Goal: Information Seeking & Learning: Find specific fact

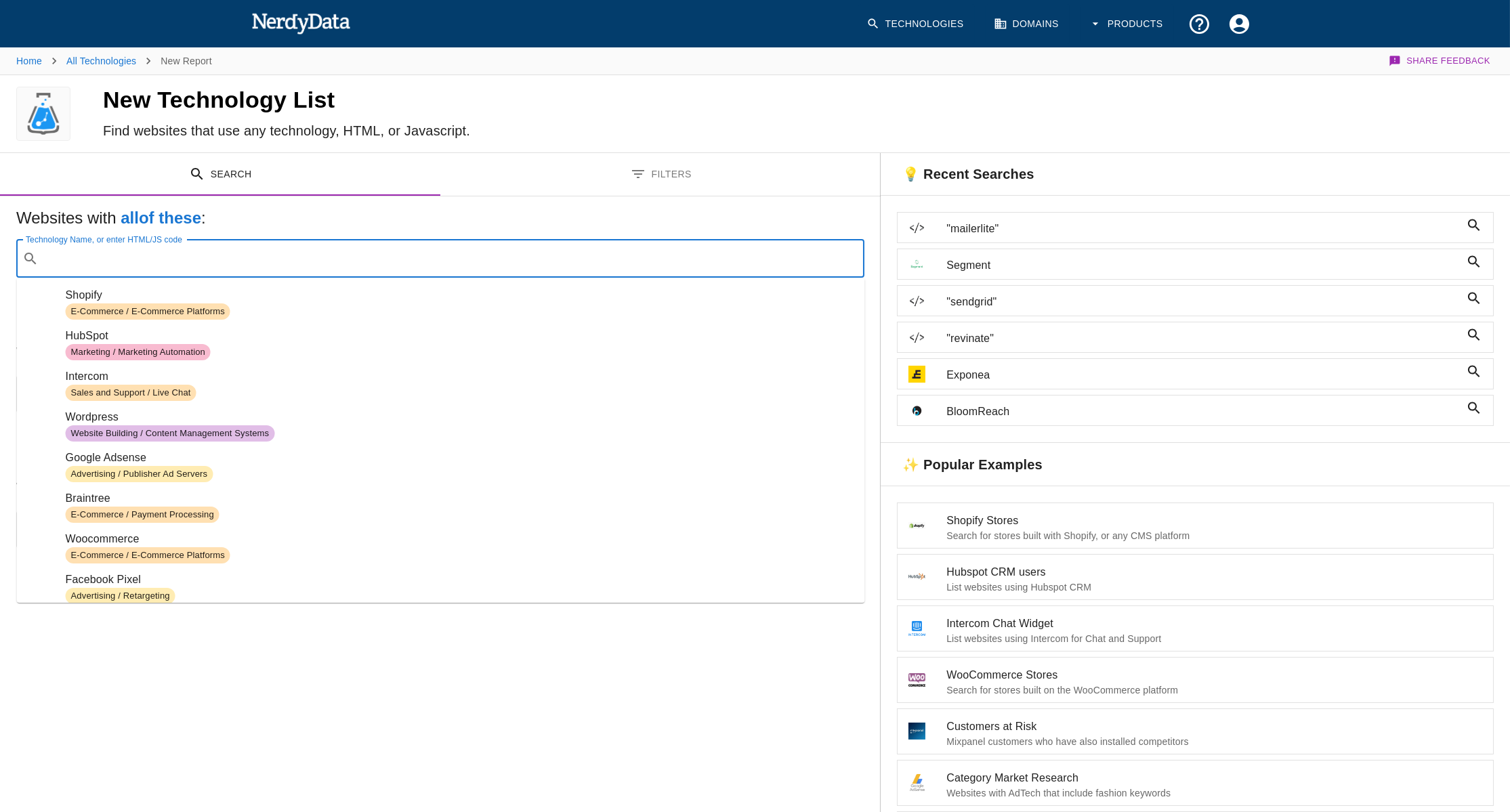
click at [334, 258] on input "Technology Name, or enter HTML/JS code" at bounding box center [451, 259] width 815 height 25
click at [344, 231] on div "Websites with all of these : Technology Name, or enter HTML/JS code ​ Technolog…" at bounding box center [440, 256] width 848 height 98
click at [331, 261] on input "Technology Name, or enter HTML/JS code" at bounding box center [451, 259] width 815 height 25
click at [333, 229] on h5 "Websites with all of these :" at bounding box center [440, 218] width 848 height 22
click at [309, 257] on input "Technology Name, or enter HTML/JS code" at bounding box center [451, 259] width 815 height 25
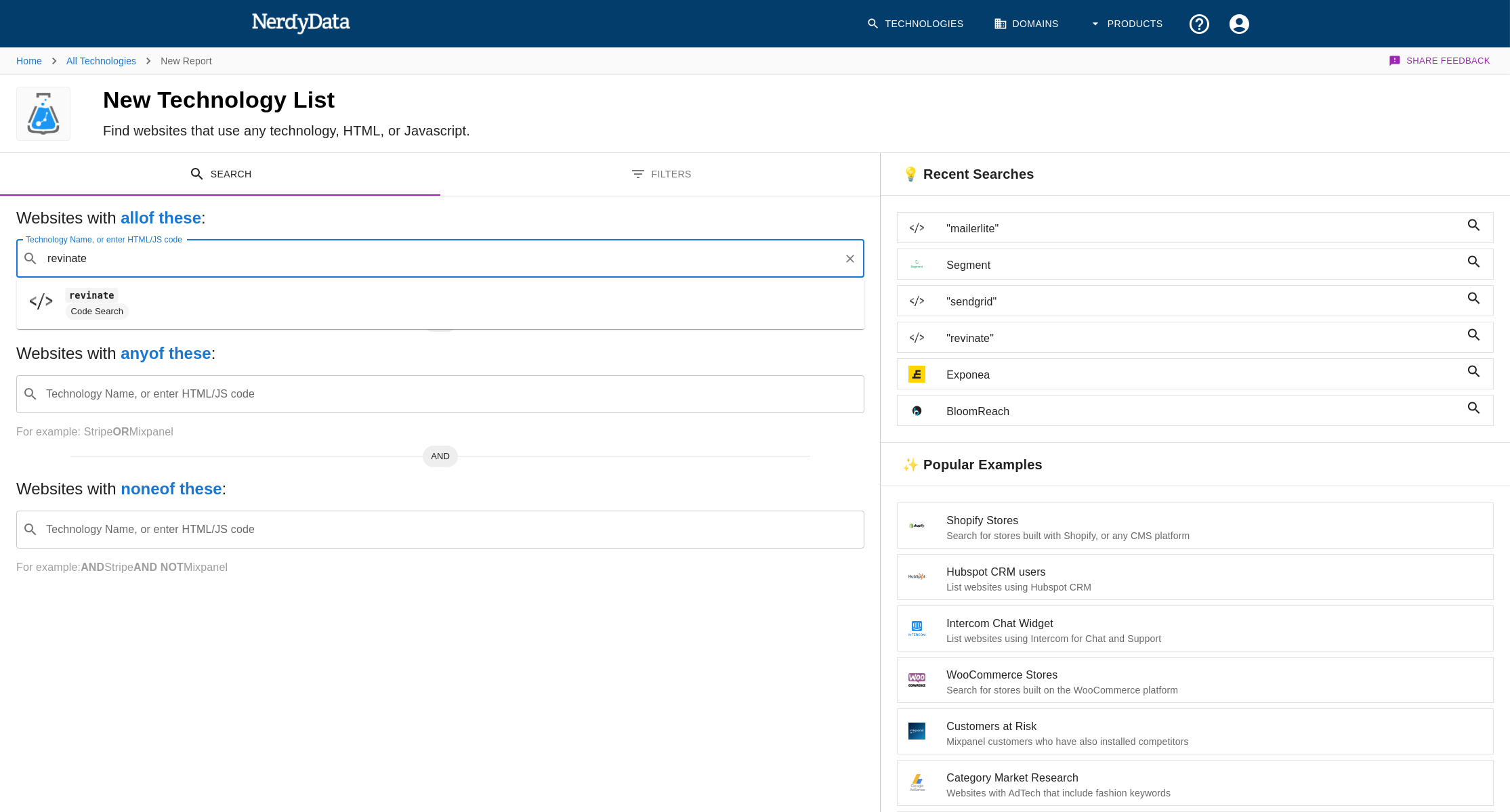
click at [256, 300] on span "revinate" at bounding box center [460, 296] width 788 height 16
type input "revinate"
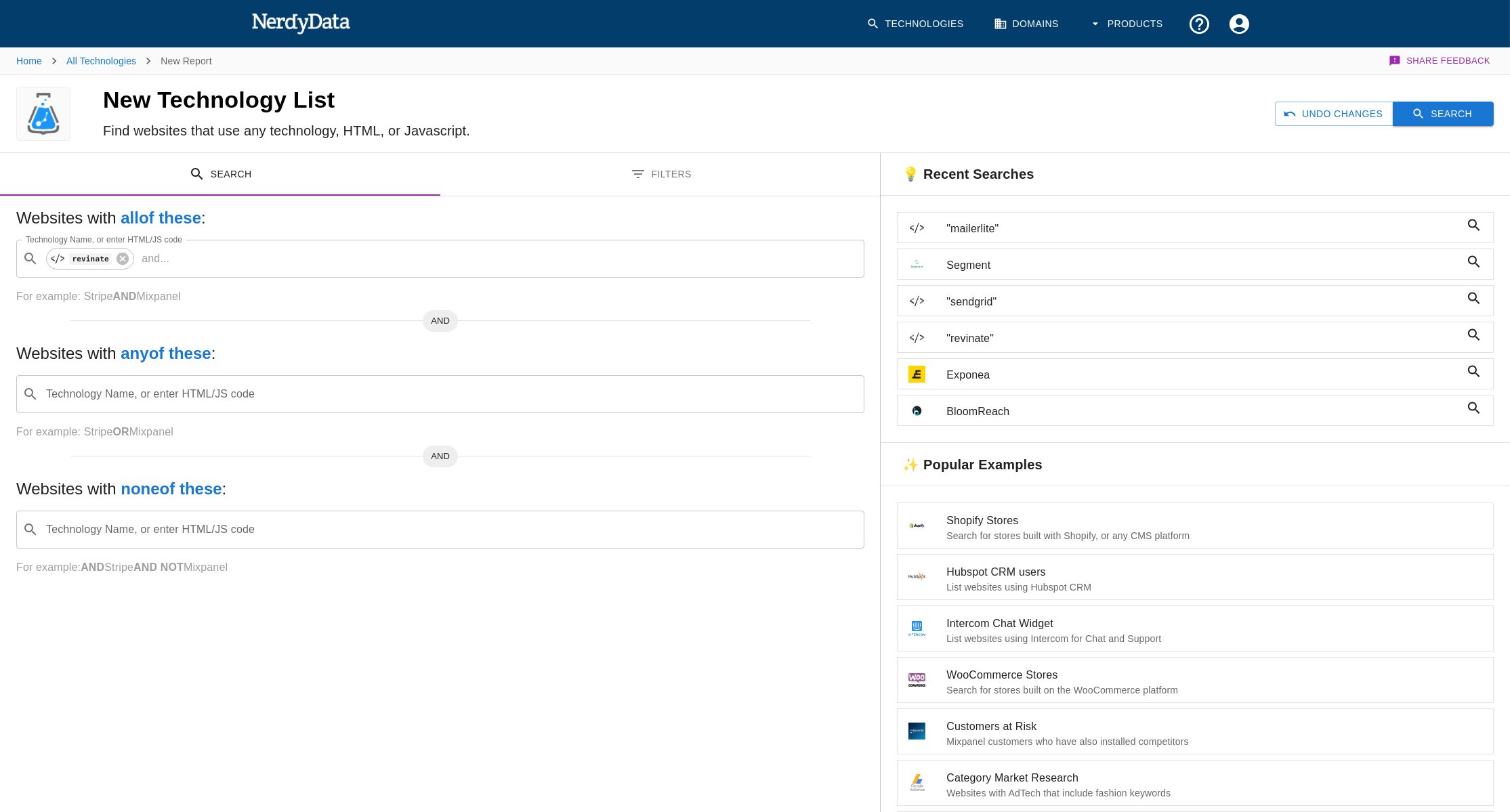
click at [1403, 101] on button "Search" at bounding box center [1444, 114] width 101 height 25
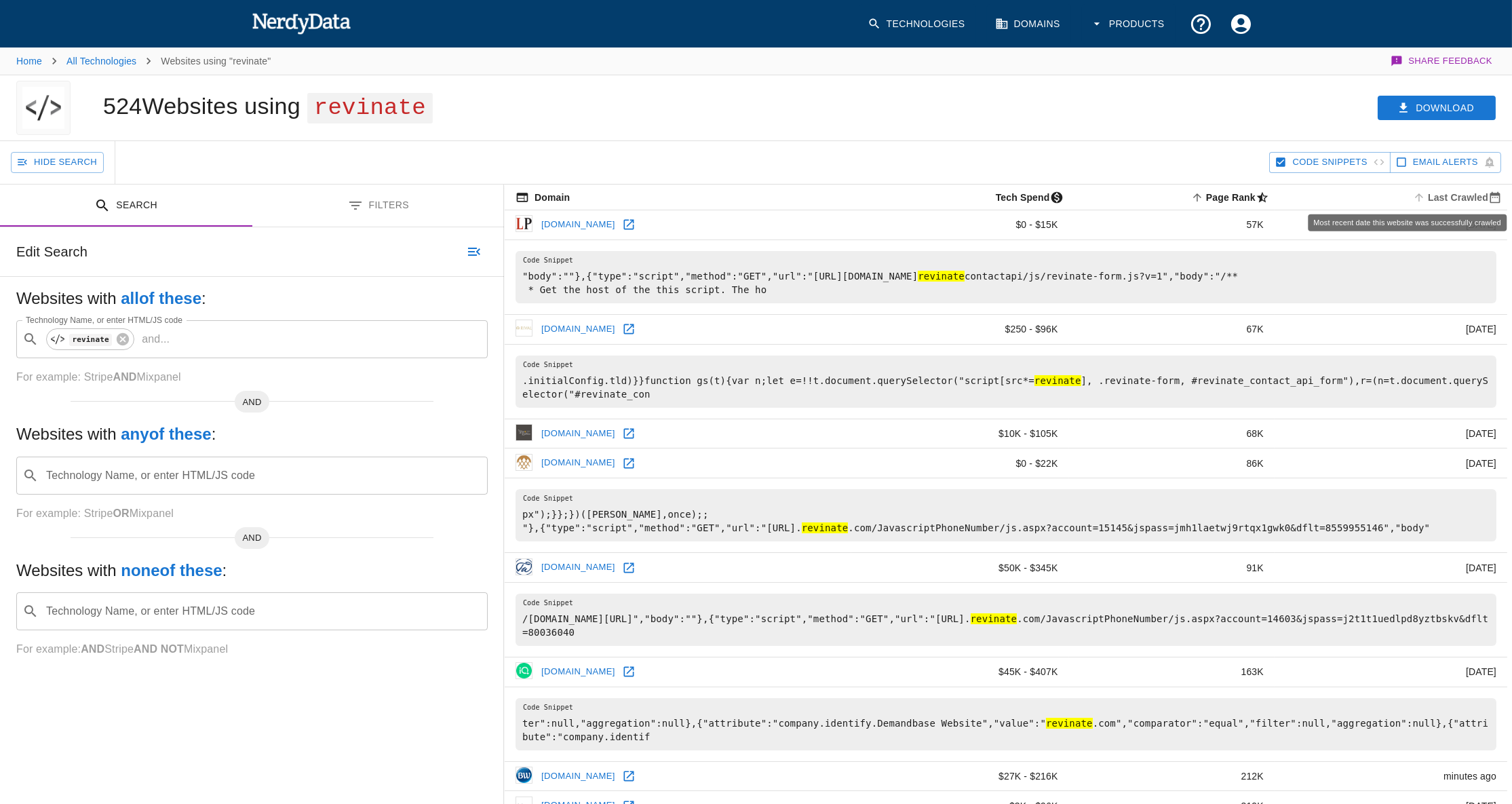
click at [1457, 192] on span "Last Crawled" at bounding box center [1459, 197] width 97 height 16
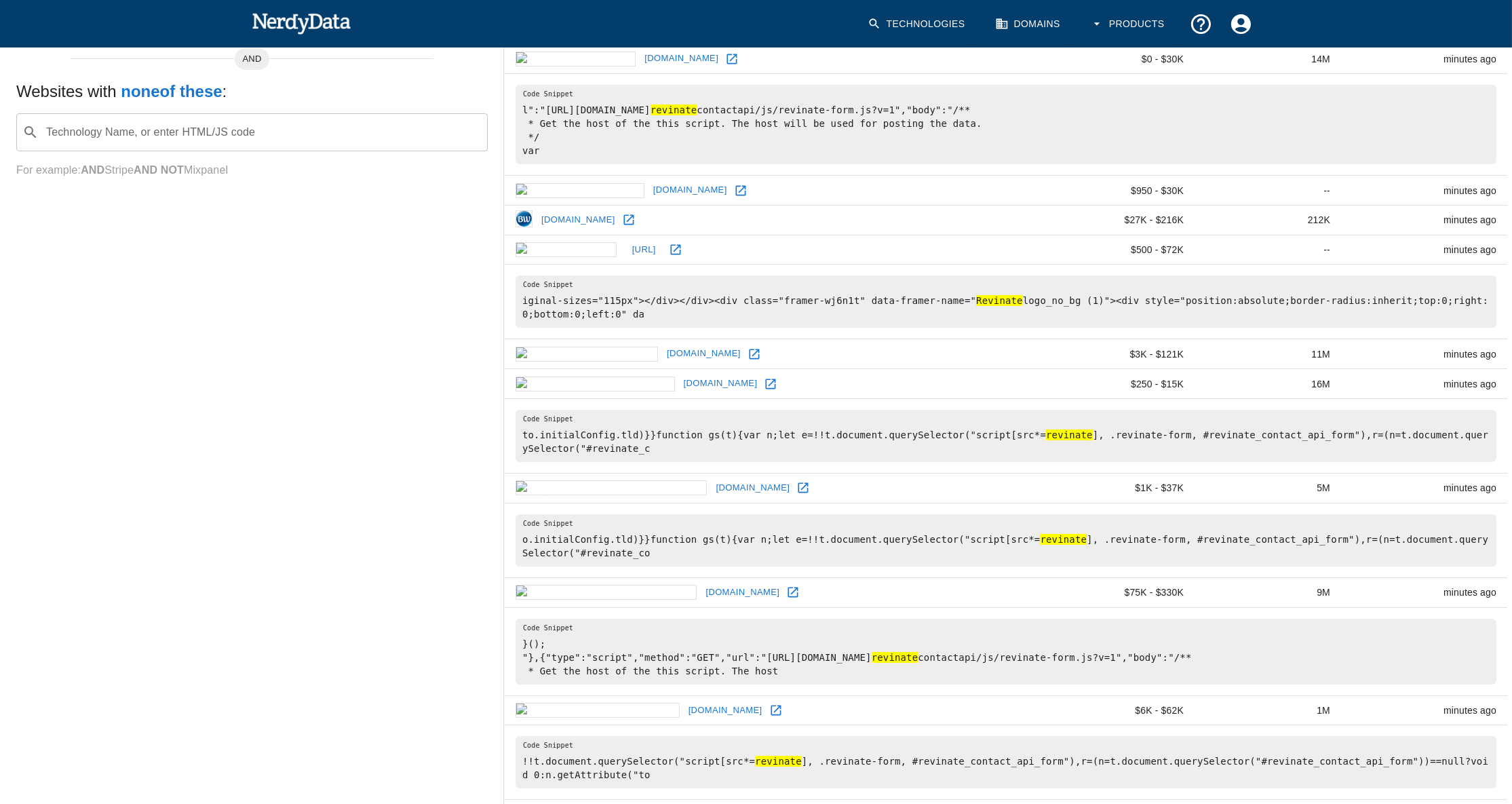
scroll to position [109, 0]
